Goal: Information Seeking & Learning: Learn about a topic

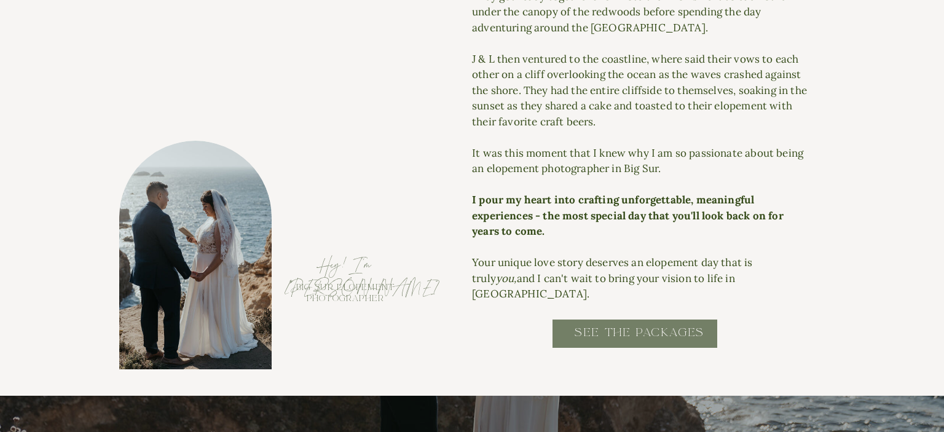
scroll to position [1494, 0]
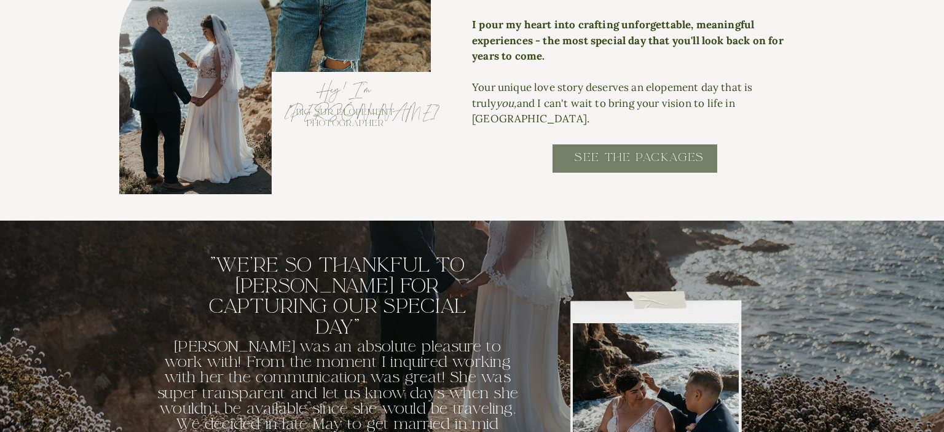
click at [626, 169] on h2 "SEE THE PACKAGES" at bounding box center [640, 164] width 248 height 28
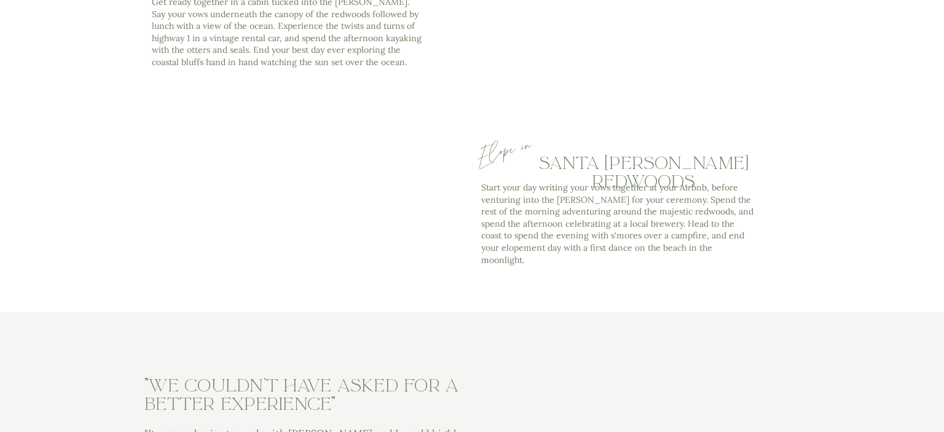
scroll to position [3896, 0]
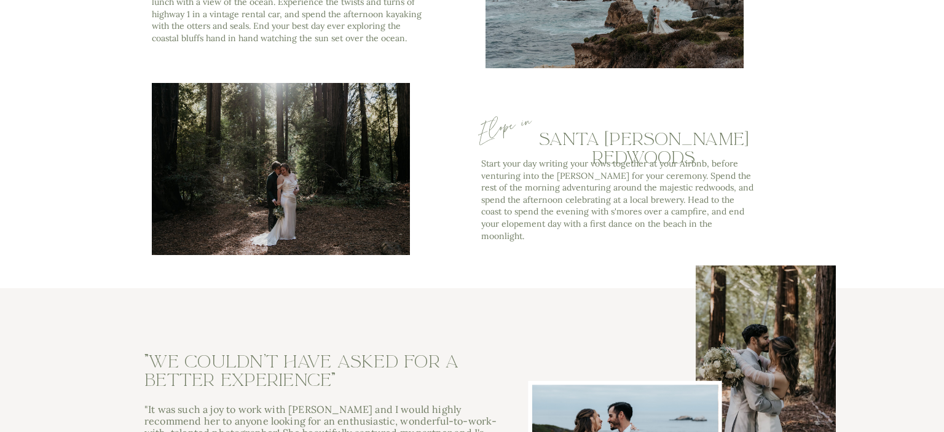
click at [373, 162] on div at bounding box center [281, 169] width 258 height 172
drag, startPoint x: 628, startPoint y: 164, endPoint x: 628, endPoint y: 175, distance: 11.1
click at [629, 165] on p "Start your day writing your vows together at your Airbnb, before venturing into…" at bounding box center [617, 197] width 272 height 79
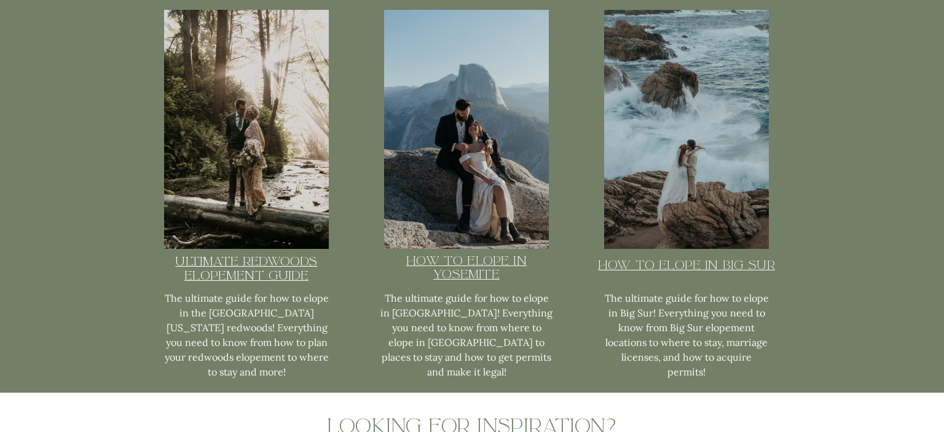
scroll to position [3116, 0]
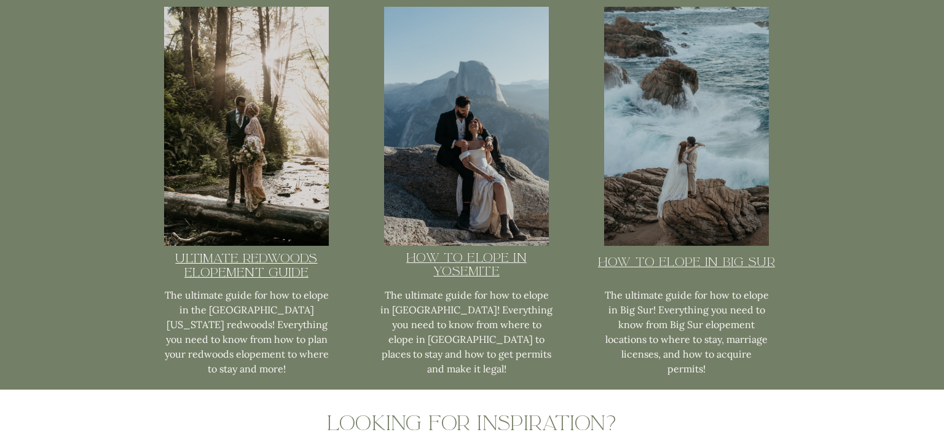
click at [243, 275] on u "Ultimate redwoods elopement guide" at bounding box center [246, 265] width 142 height 30
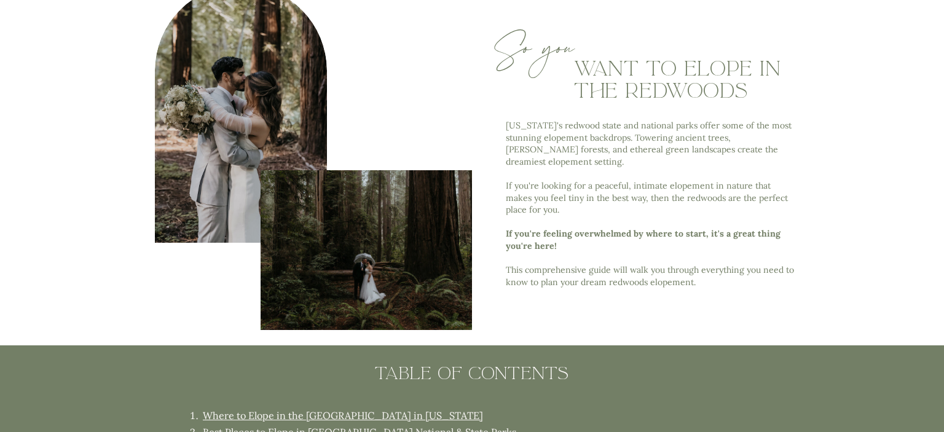
scroll to position [519, 0]
